Goal: Task Accomplishment & Management: Manage account settings

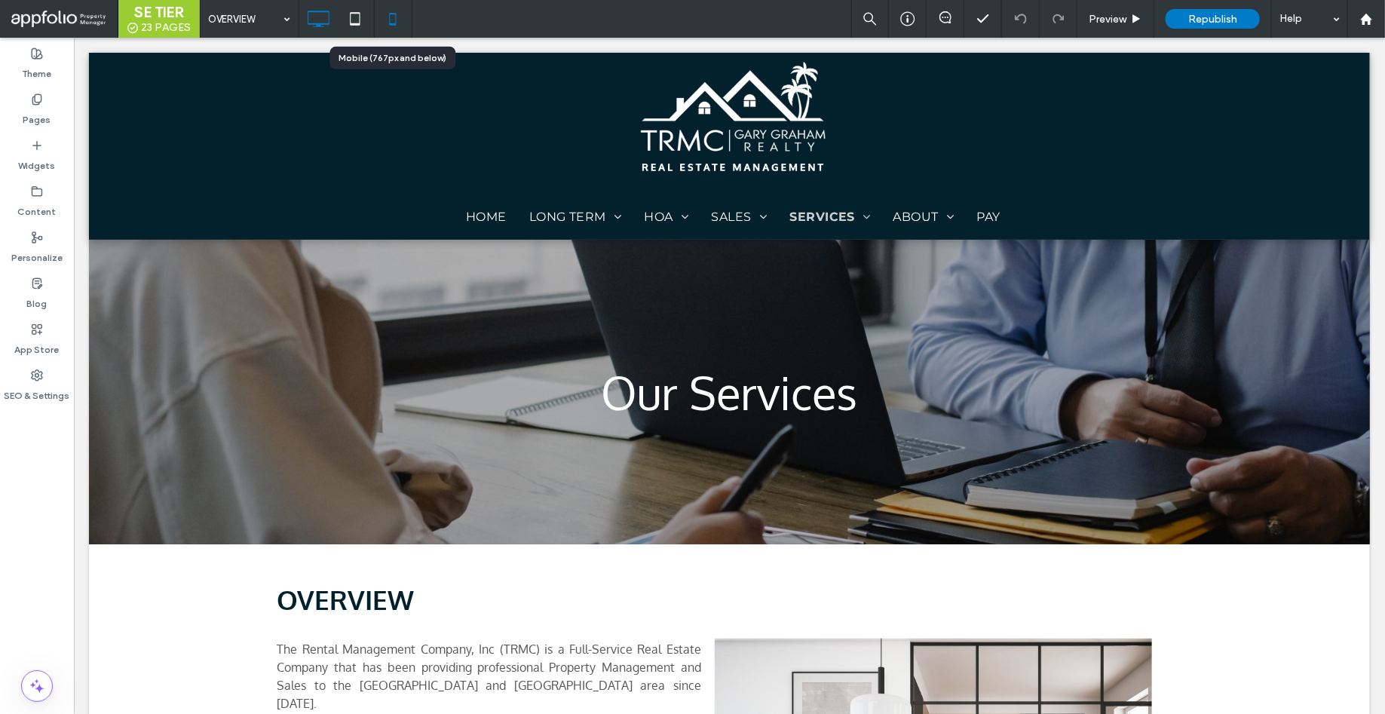
click at [394, 26] on icon at bounding box center [393, 19] width 30 height 30
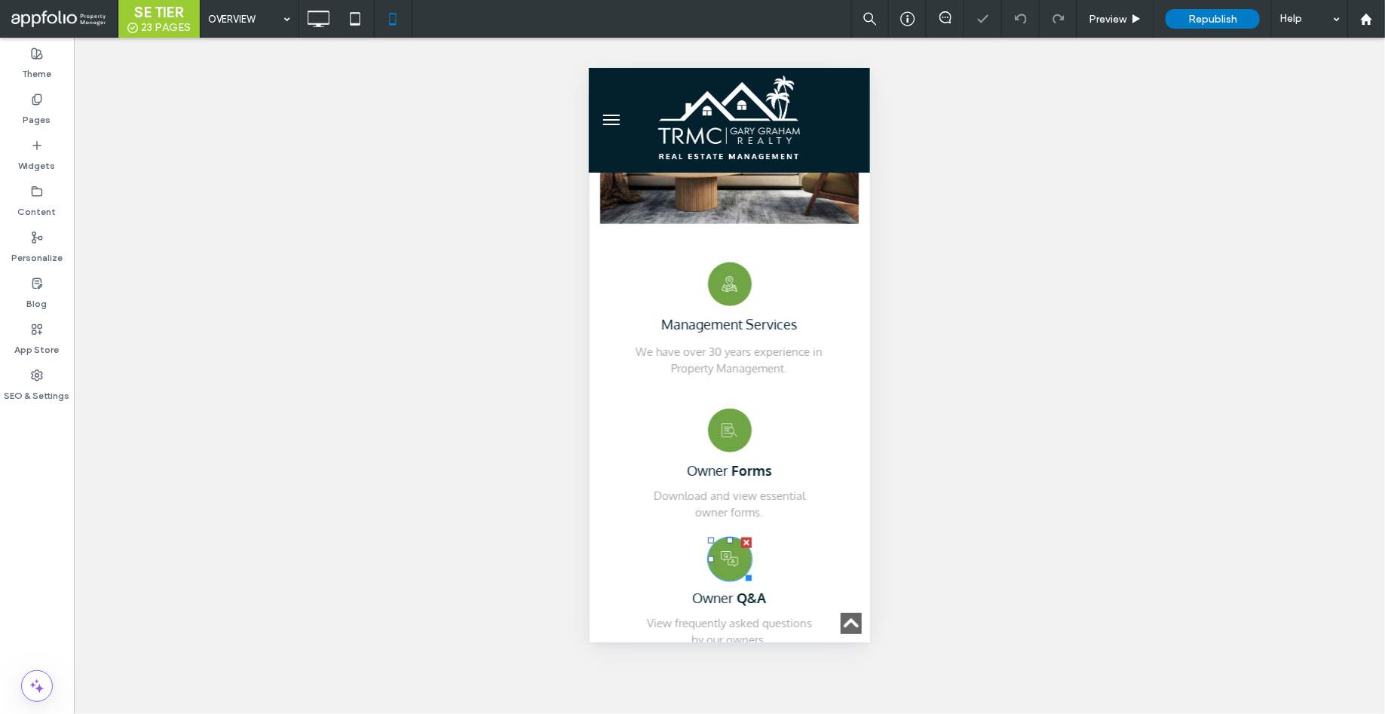
scroll to position [651, 0]
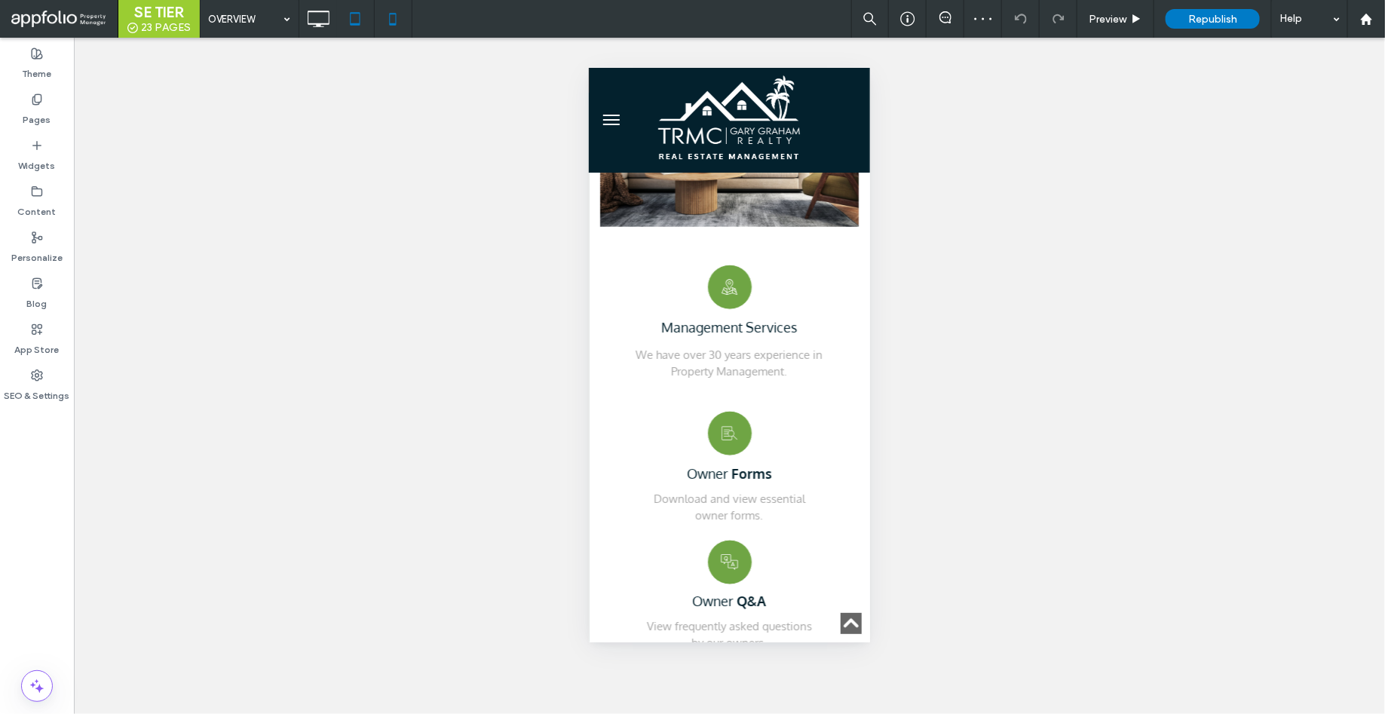
click at [366, 36] on div at bounding box center [356, 19] width 38 height 38
click at [356, 30] on icon at bounding box center [355, 19] width 30 height 30
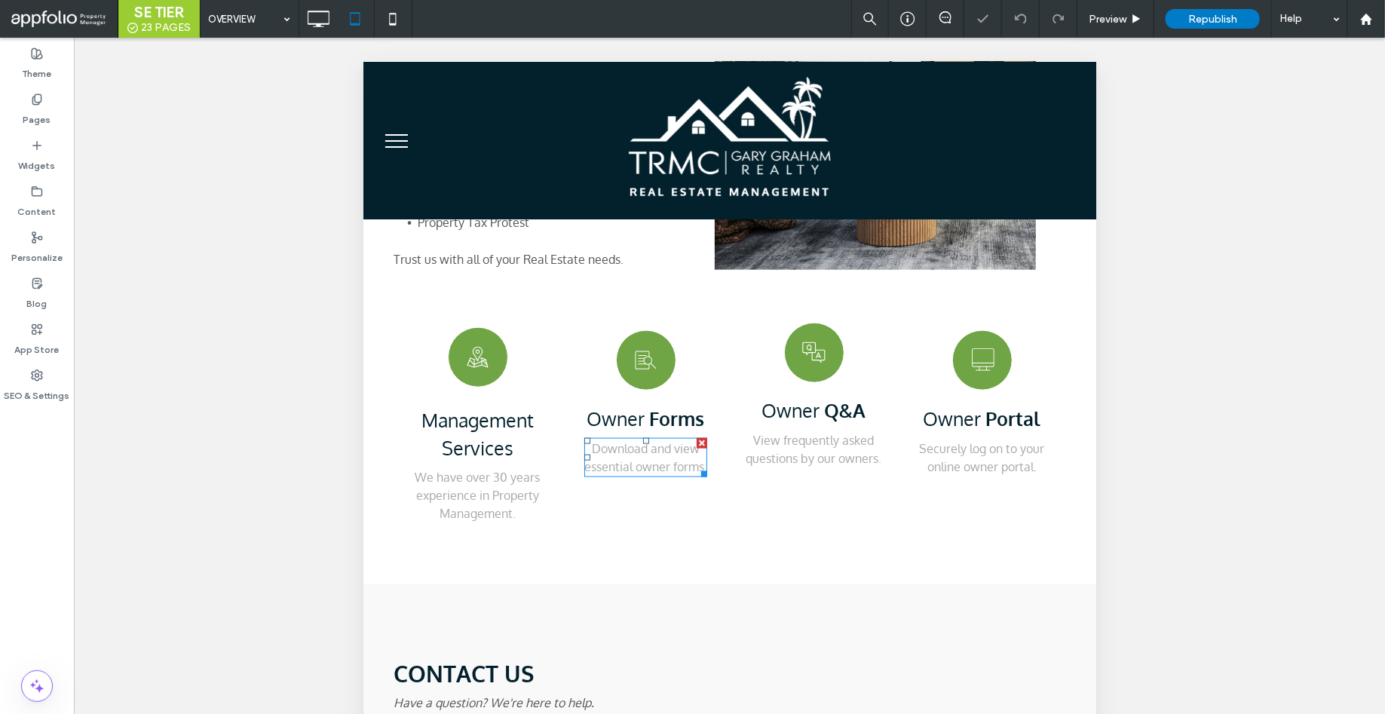
scroll to position [701, 0]
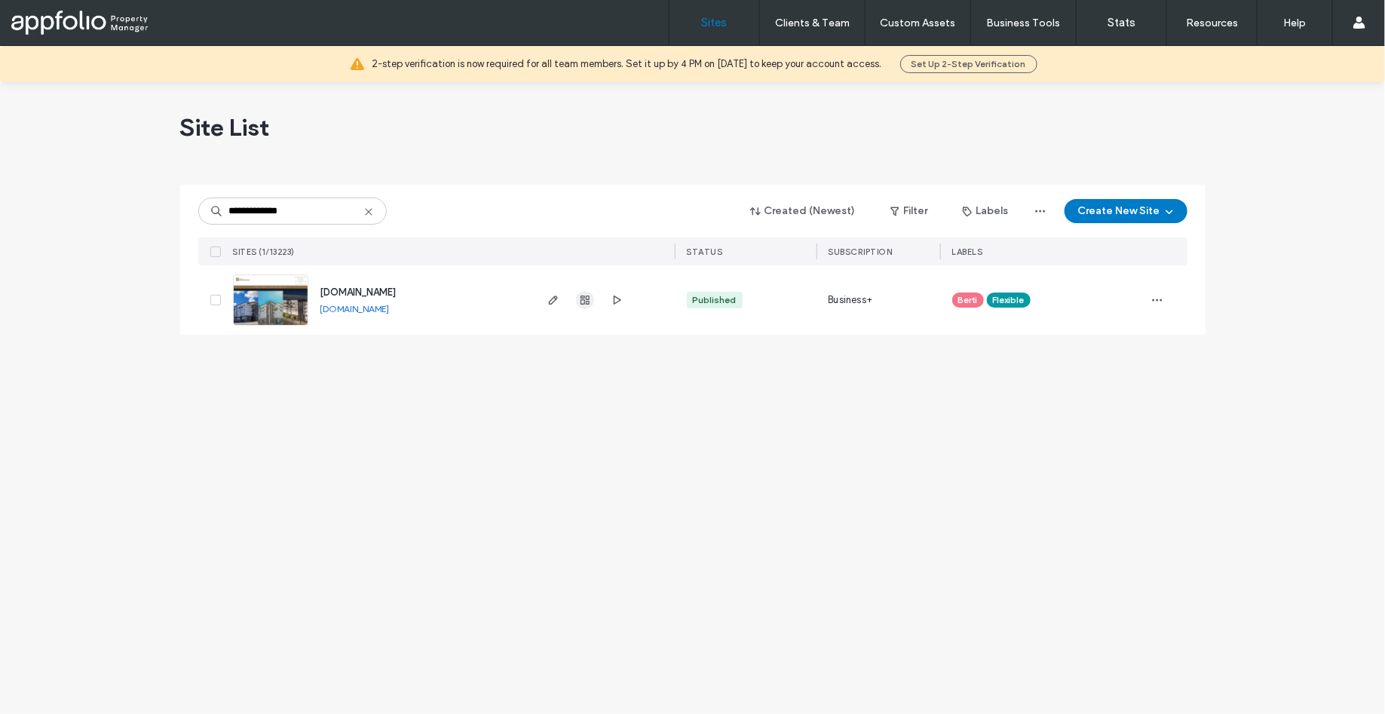
click at [590, 299] on span "button" at bounding box center [585, 300] width 18 height 18
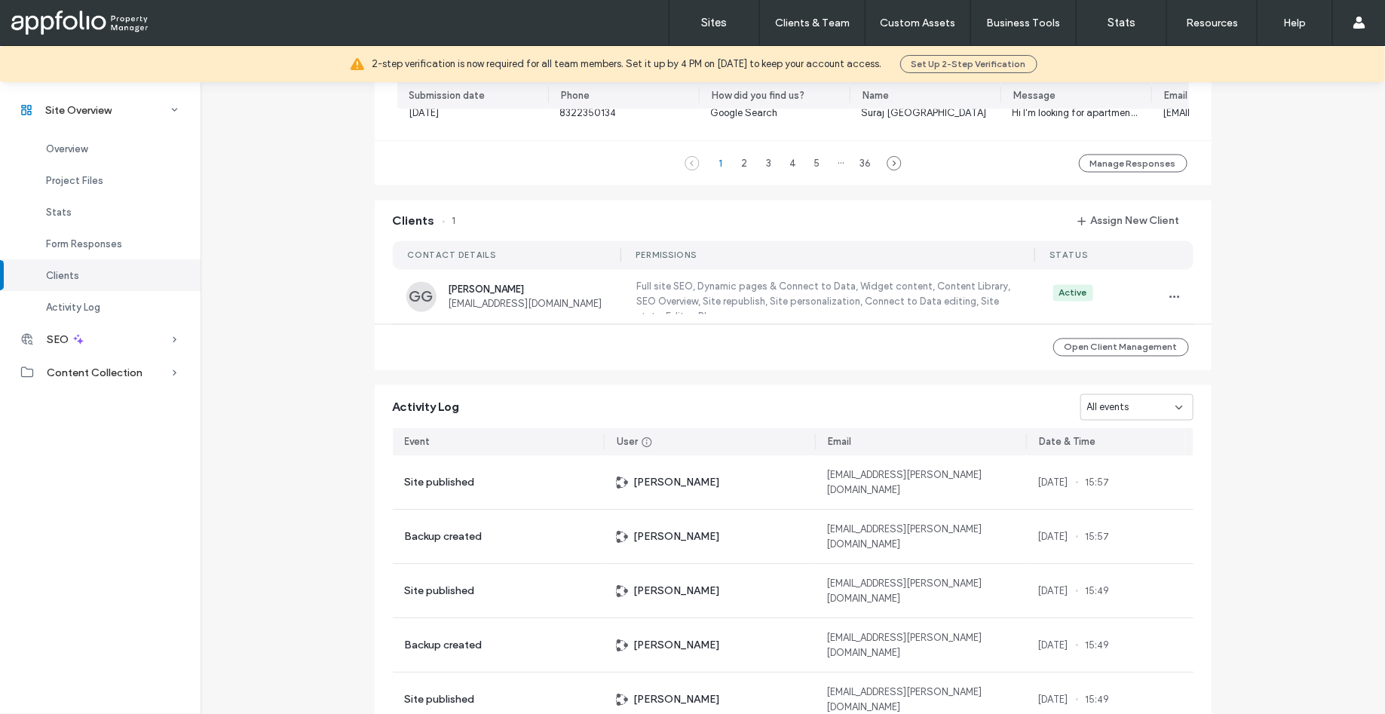
scroll to position [1264, 0]
click at [1163, 297] on span "button" at bounding box center [1175, 298] width 24 height 24
click at [1224, 400] on span "View as Client" at bounding box center [1219, 401] width 63 height 15
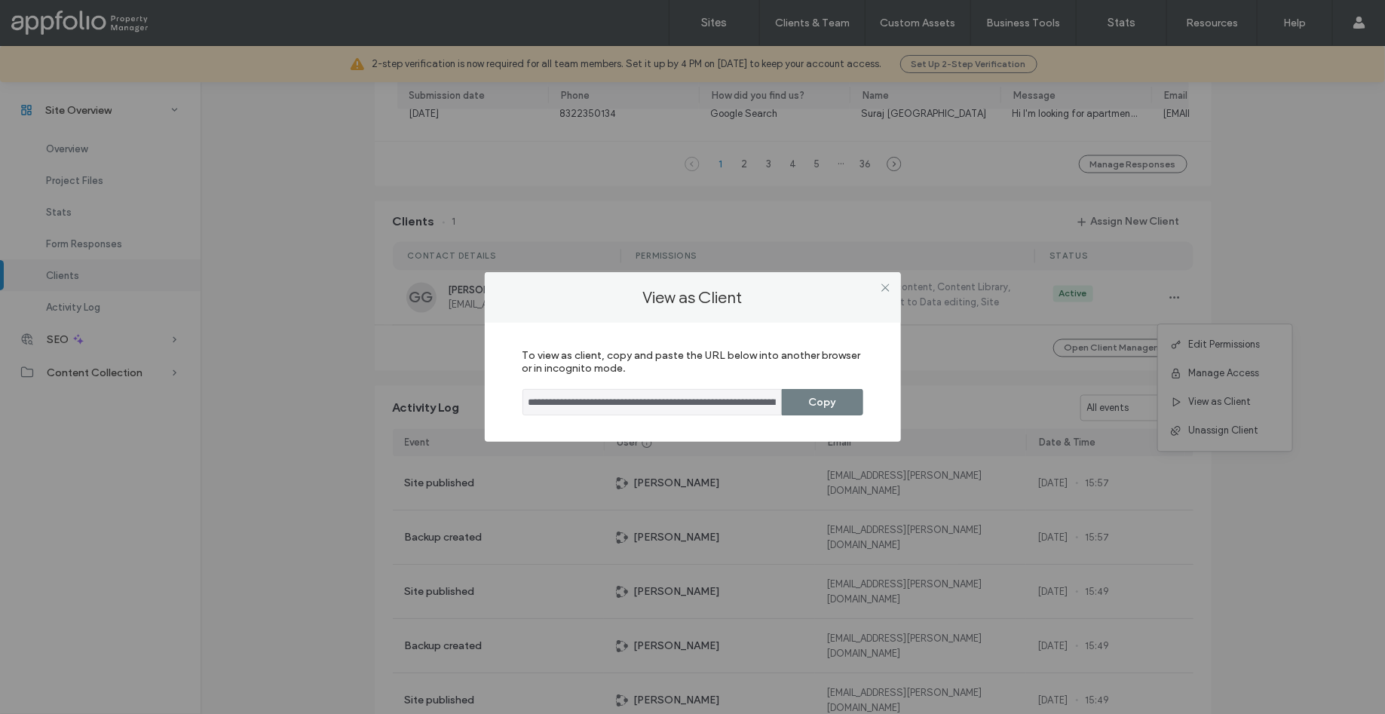
click at [817, 401] on button "Copy" at bounding box center [822, 402] width 81 height 26
click at [884, 293] on icon at bounding box center [885, 287] width 11 height 11
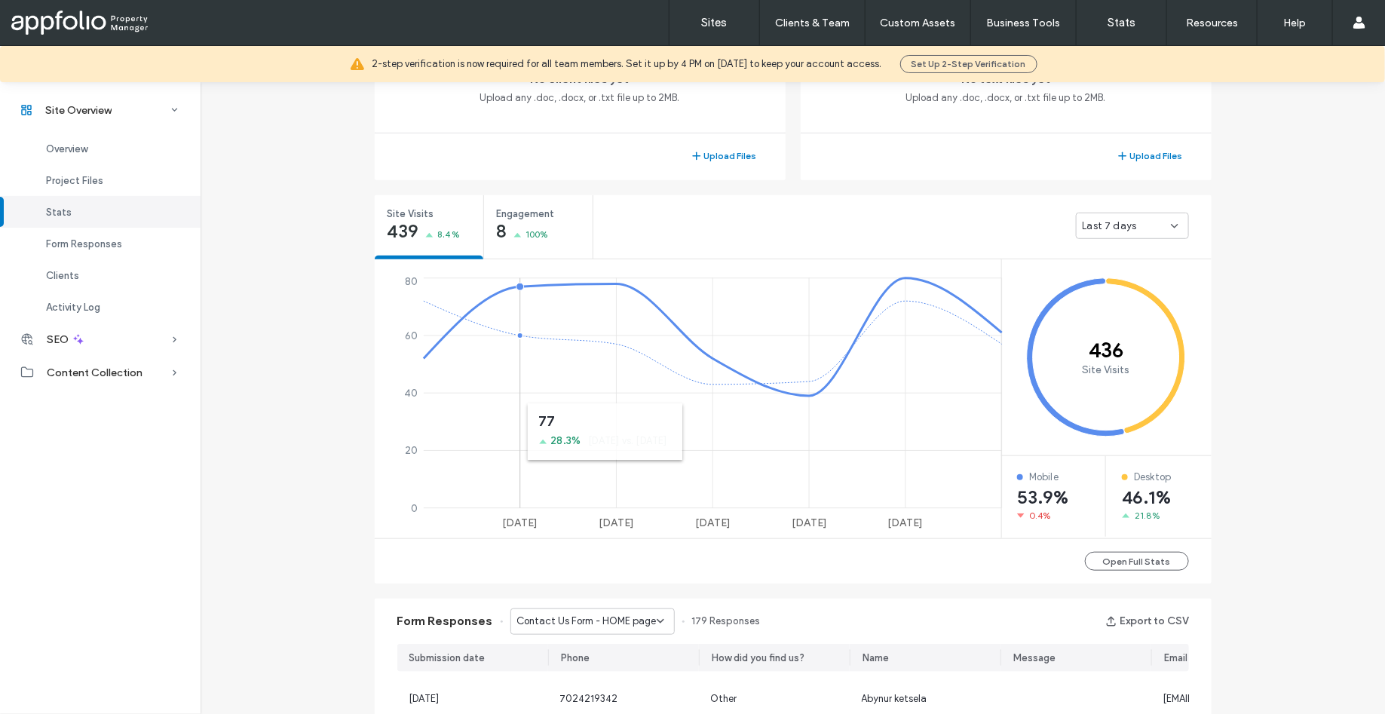
scroll to position [238, 0]
